Goal: Navigation & Orientation: Find specific page/section

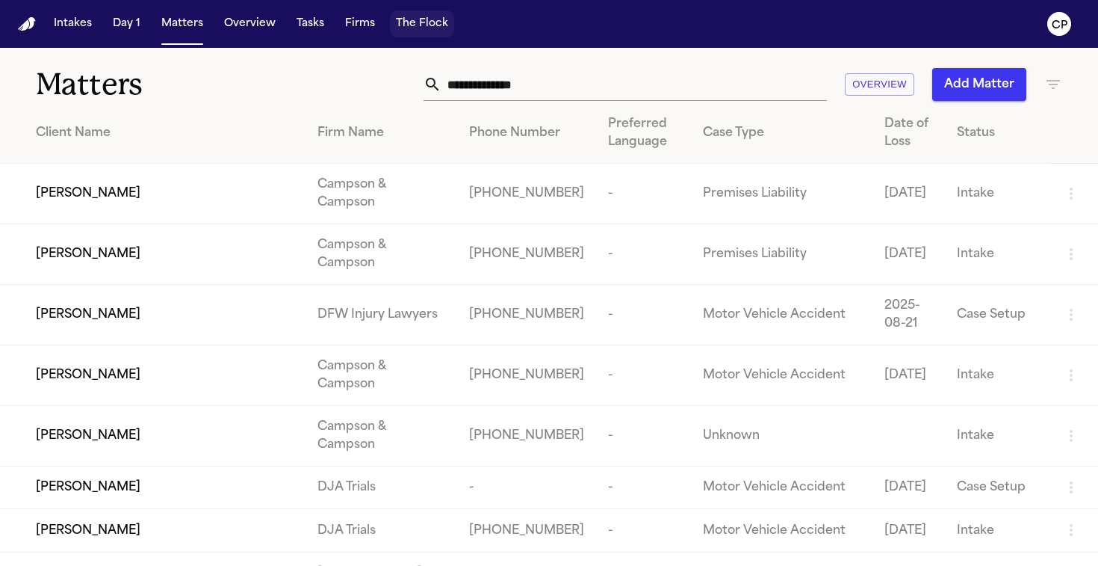
click at [442, 19] on button "The Flock" at bounding box center [422, 23] width 64 height 27
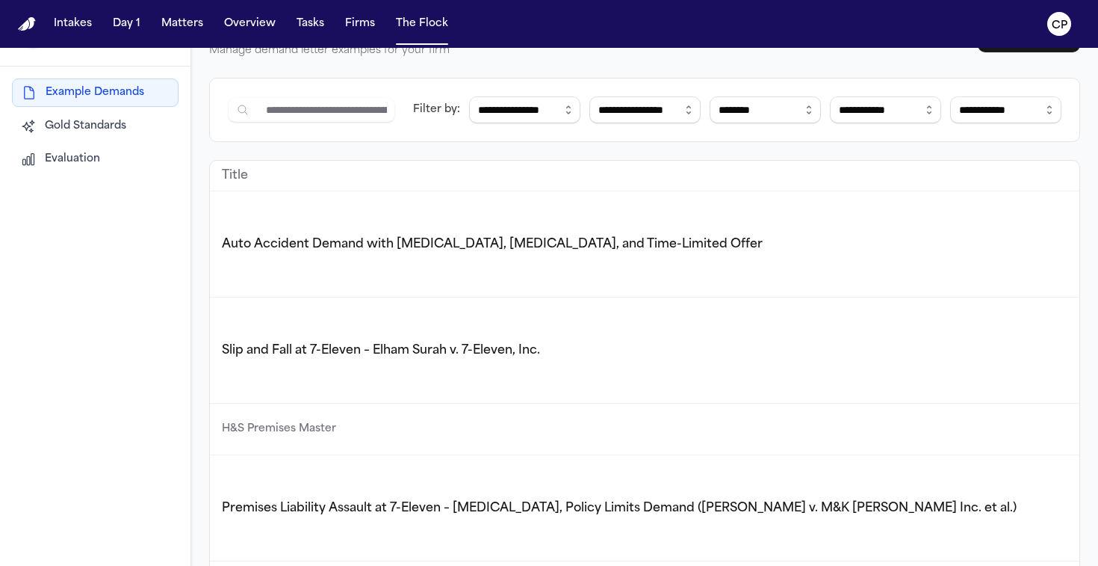
click at [11, 17] on nav "Intakes Day 1 Matters Overview Tasks Firms The Flock CP" at bounding box center [549, 24] width 1098 height 48
click at [25, 29] on img "Home" at bounding box center [27, 24] width 18 height 14
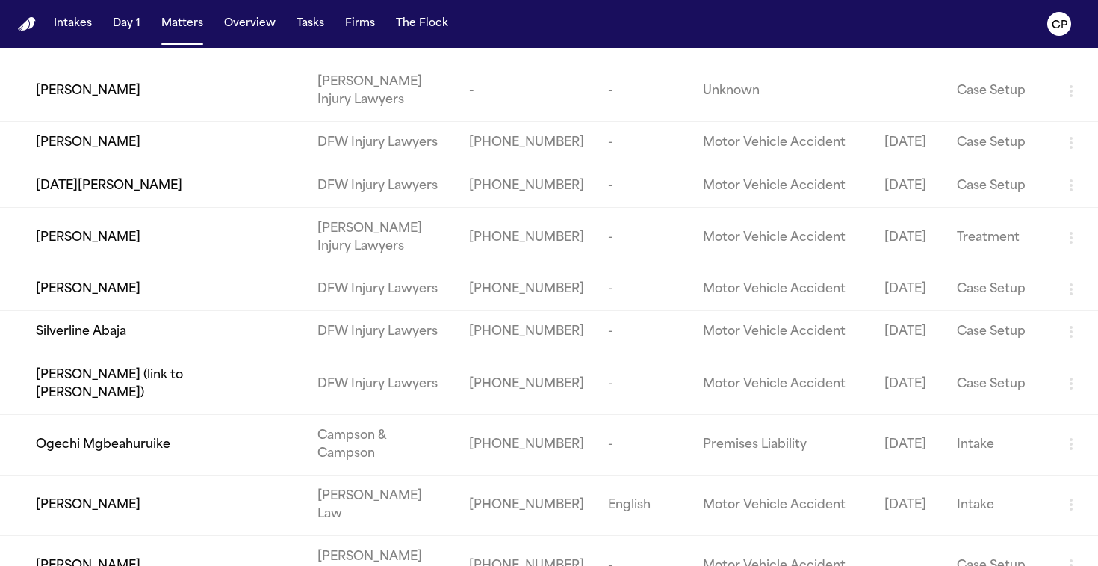
scroll to position [7563, 0]
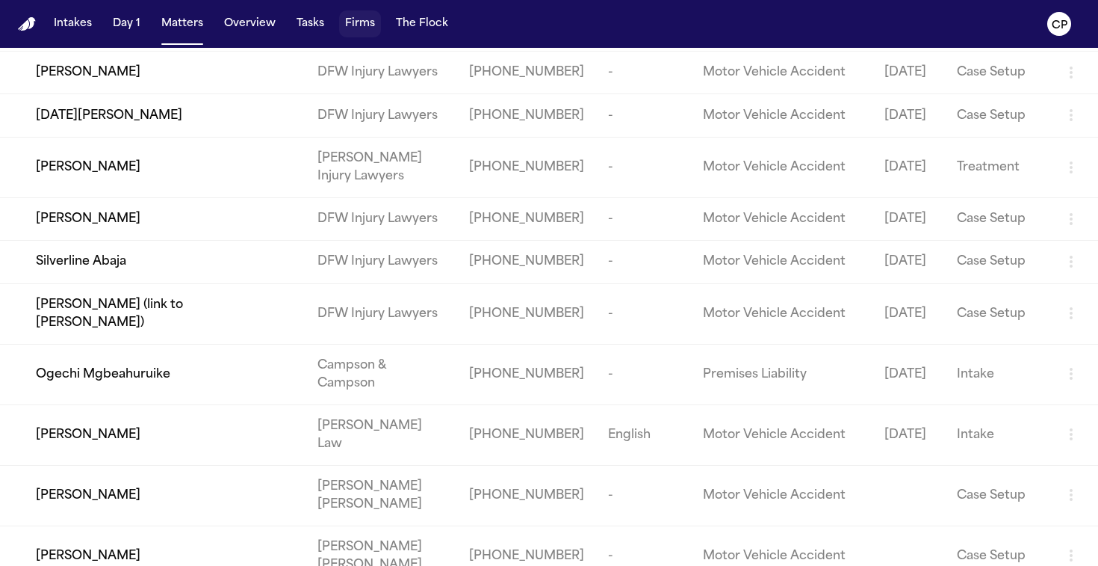
click at [352, 26] on button "Firms" at bounding box center [360, 23] width 42 height 27
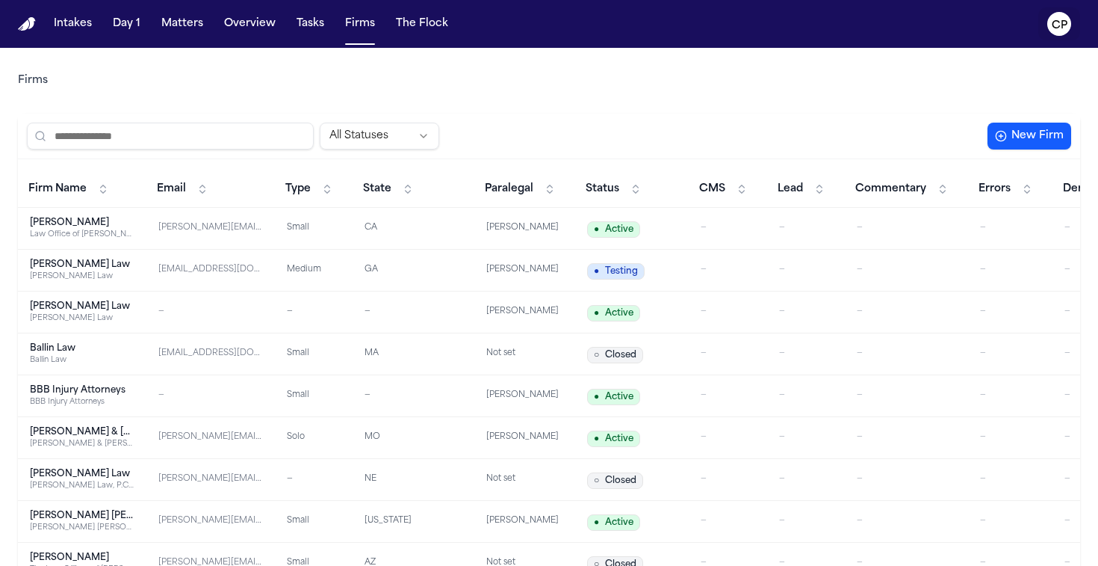
click at [1066, 30] on text "CP" at bounding box center [1060, 25] width 16 height 10
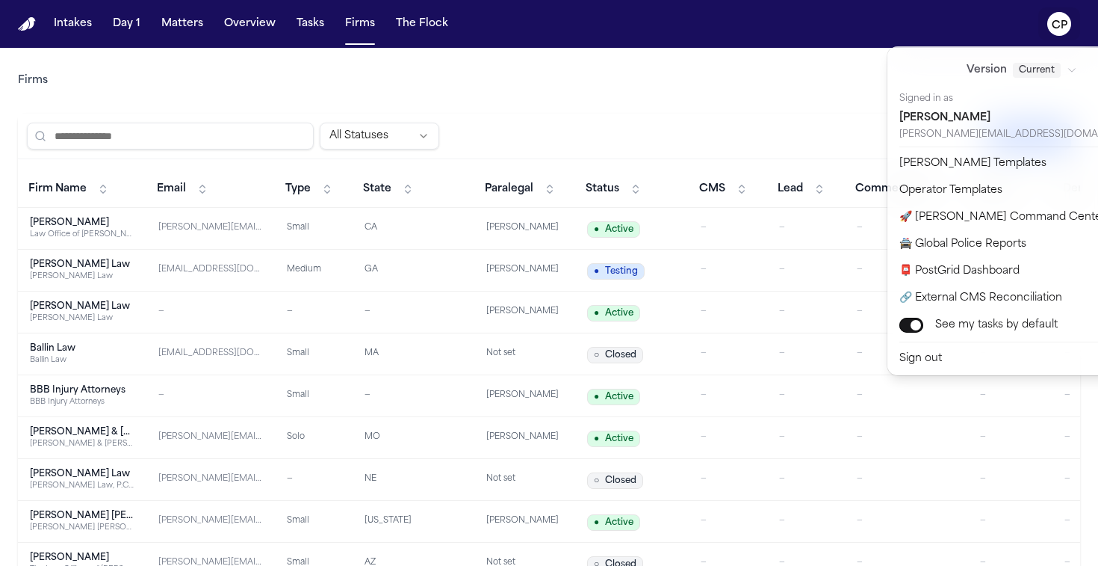
click at [742, 70] on div "Intakes Day 1 Matters Overview Tasks Firms The Flock CP Firms All Statuses New …" at bounding box center [549, 283] width 1098 height 566
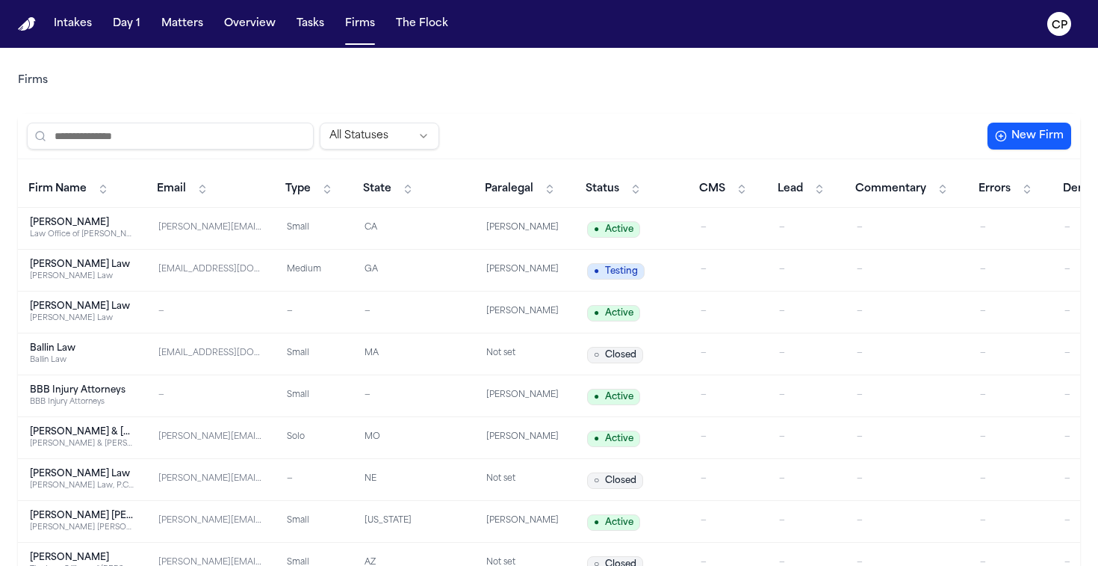
click at [31, 28] on img "Home" at bounding box center [27, 24] width 18 height 14
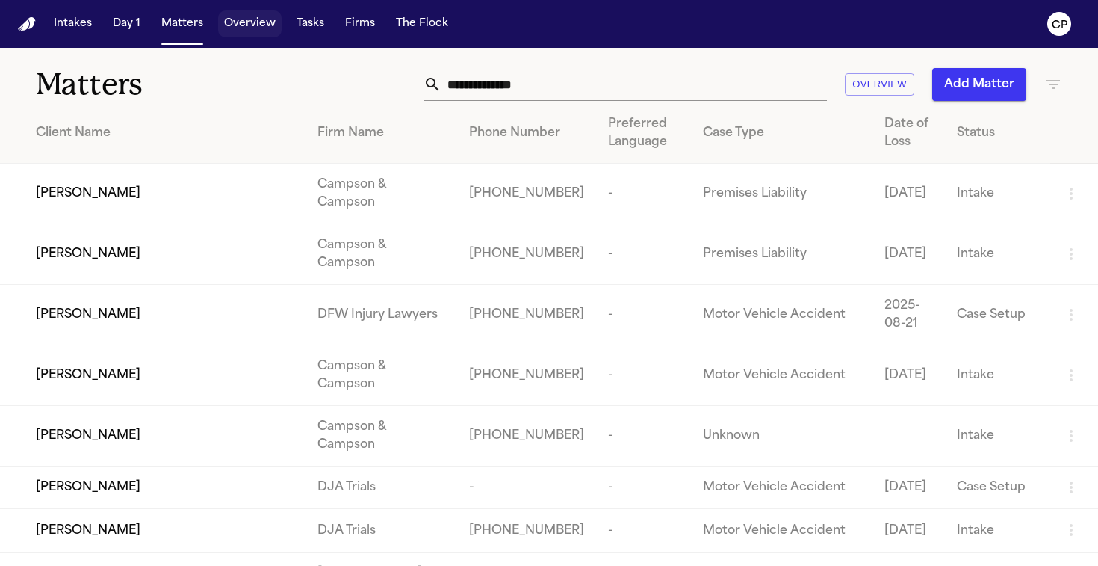
click at [270, 24] on button "Overview" at bounding box center [250, 23] width 64 height 27
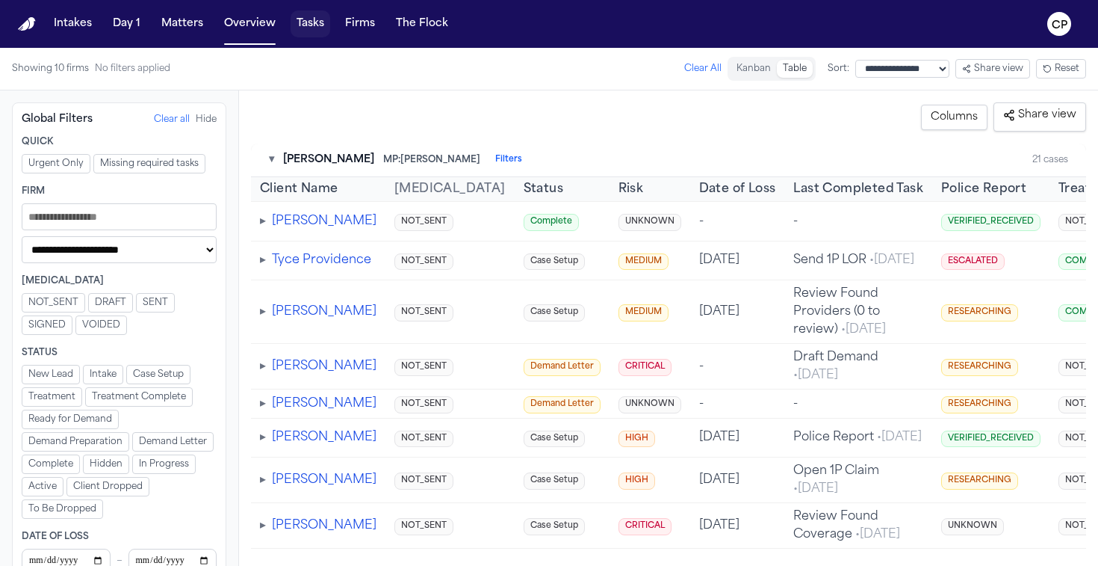
click at [300, 15] on button "Tasks" at bounding box center [311, 23] width 40 height 27
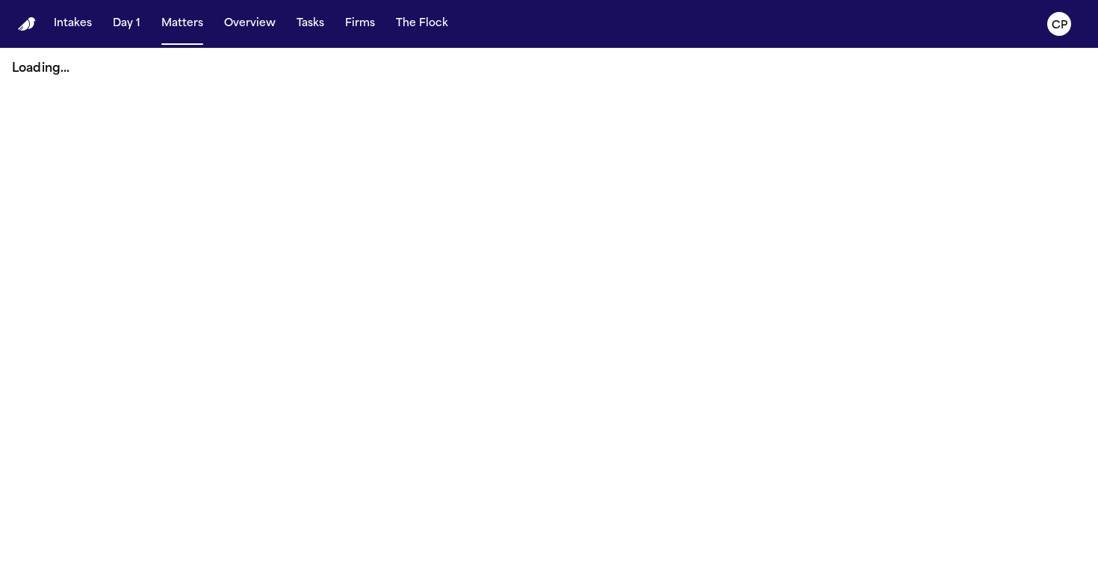
click at [25, 25] on img "Home" at bounding box center [27, 24] width 18 height 14
click at [38, 27] on nav "Intakes Day 1 Matters Overview Tasks Firms The Flock CP" at bounding box center [549, 24] width 1098 height 48
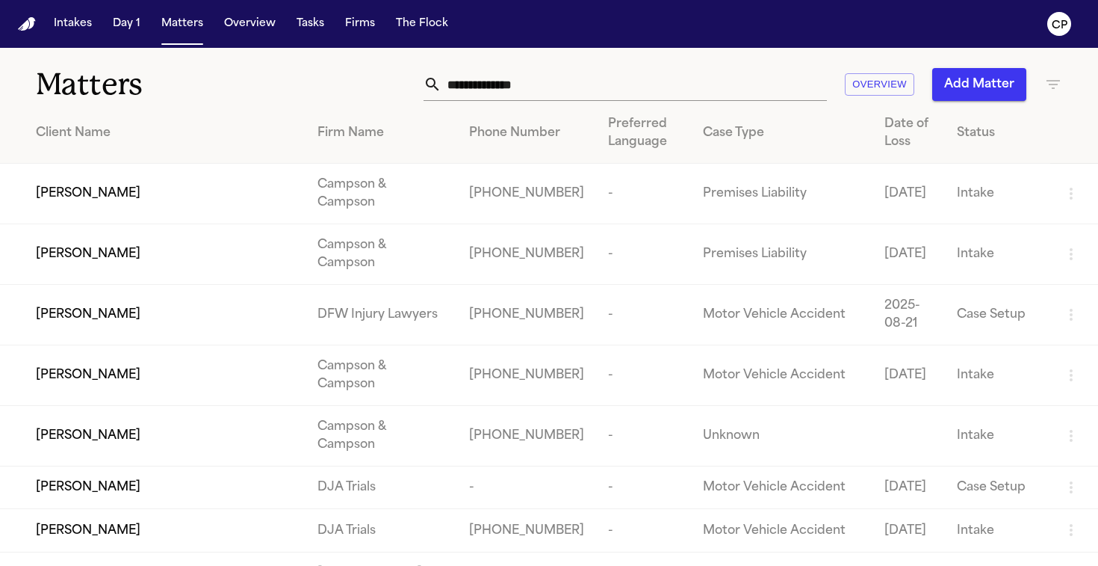
click at [38, 24] on nav "Intakes Day 1 Matters Overview Tasks Firms The Flock CP" at bounding box center [549, 24] width 1098 height 48
click at [25, 26] on img "Home" at bounding box center [27, 24] width 18 height 14
click at [763, 79] on input "text" at bounding box center [635, 84] width 386 height 33
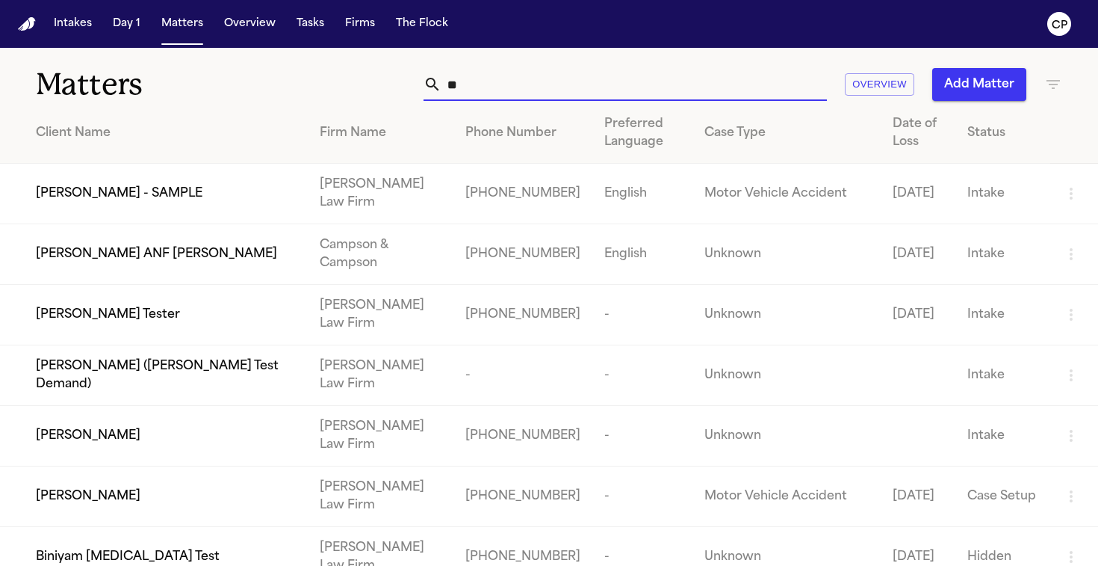
type input "*"
